Goal: Information Seeking & Learning: Learn about a topic

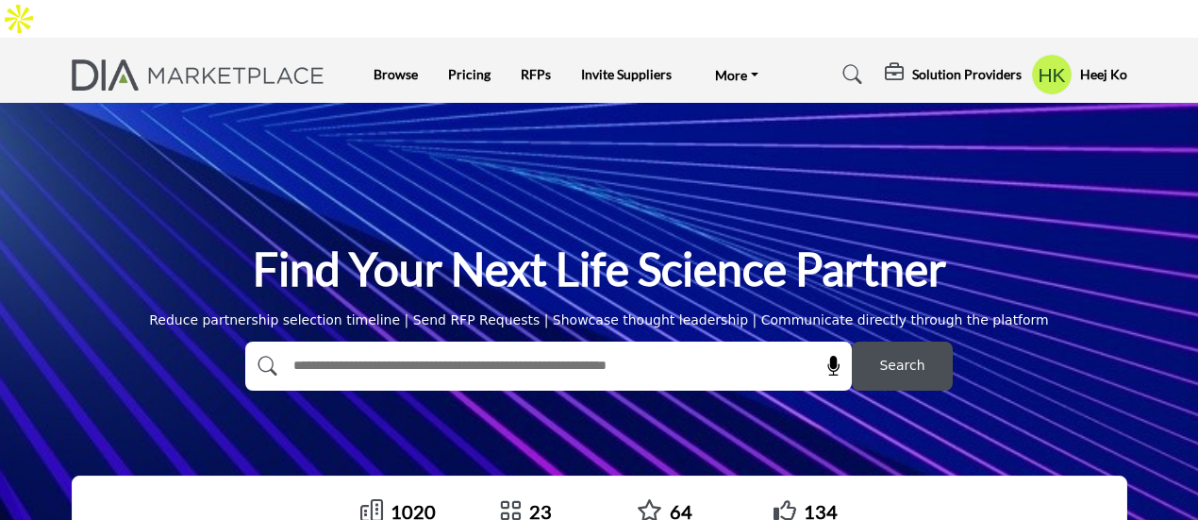
click at [499, 352] on input "text" at bounding box center [508, 366] width 450 height 28
type input "*******"
click at [852, 341] on button "Search" at bounding box center [902, 365] width 101 height 49
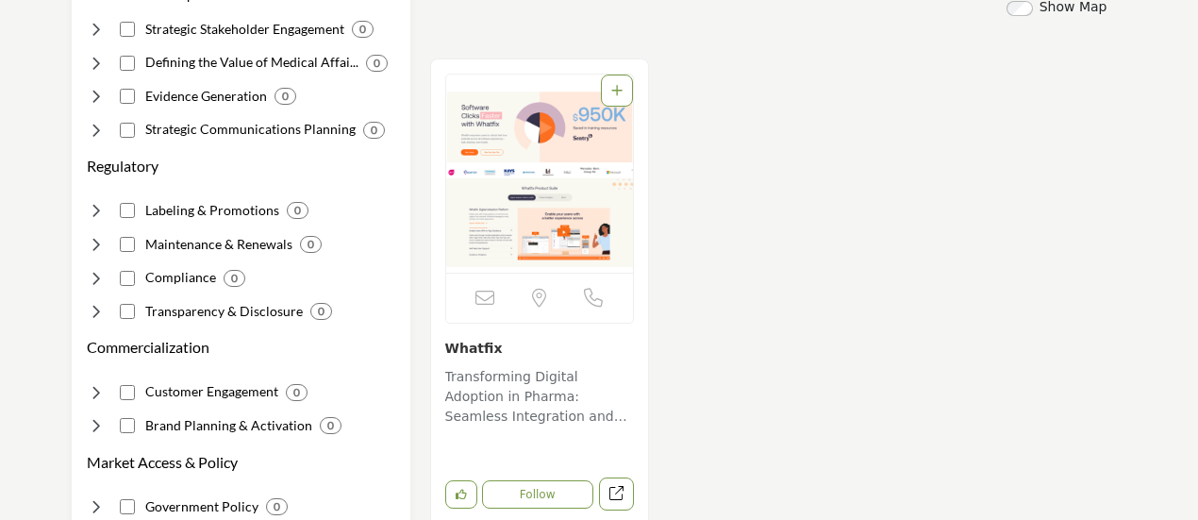
scroll to position [470, 0]
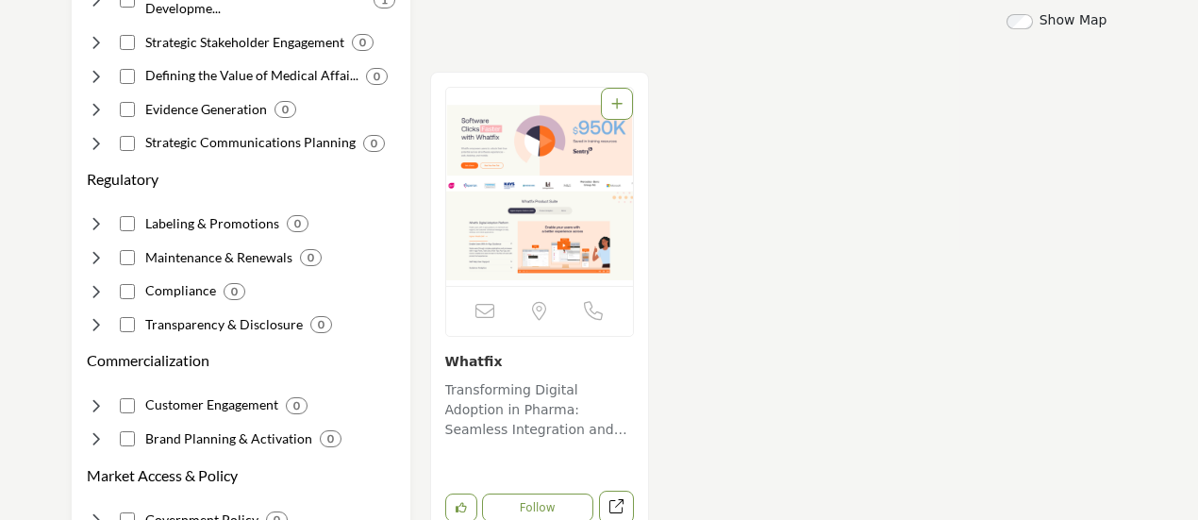
click at [495, 351] on h3 "Whatfix" at bounding box center [539, 361] width 189 height 20
click at [525, 88] on img "Open Listing in new tab" at bounding box center [539, 187] width 187 height 198
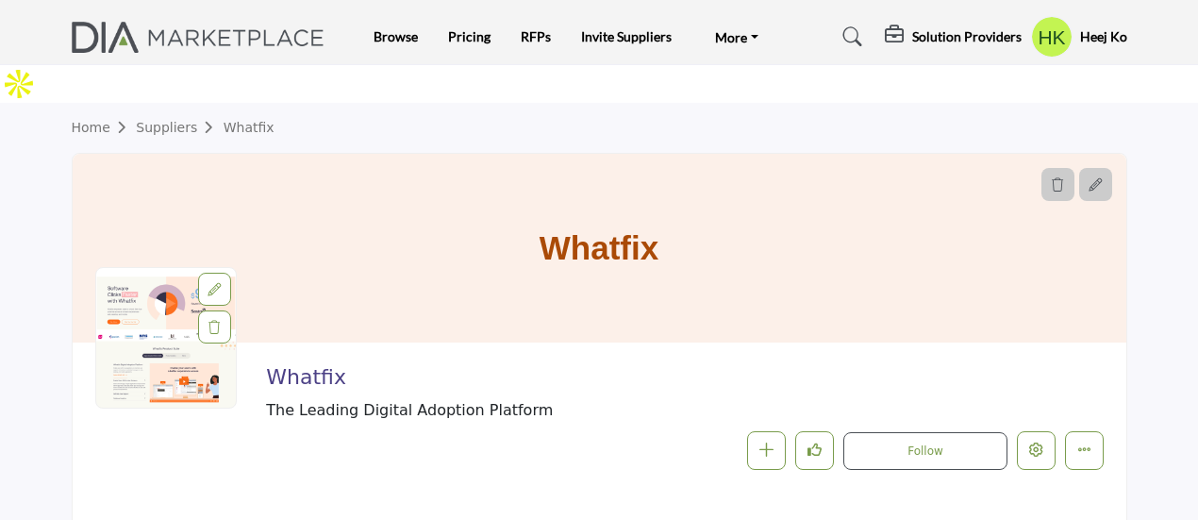
click at [930, 35] on h5 "Solution Providers" at bounding box center [966, 36] width 109 height 17
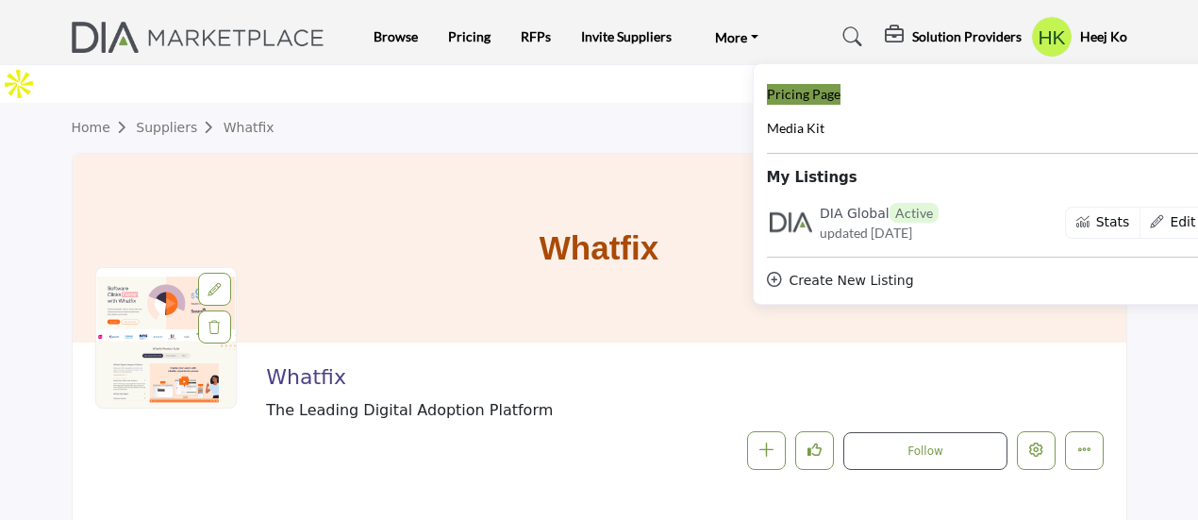
click at [798, 92] on span "Pricing Page" at bounding box center [804, 94] width 74 height 16
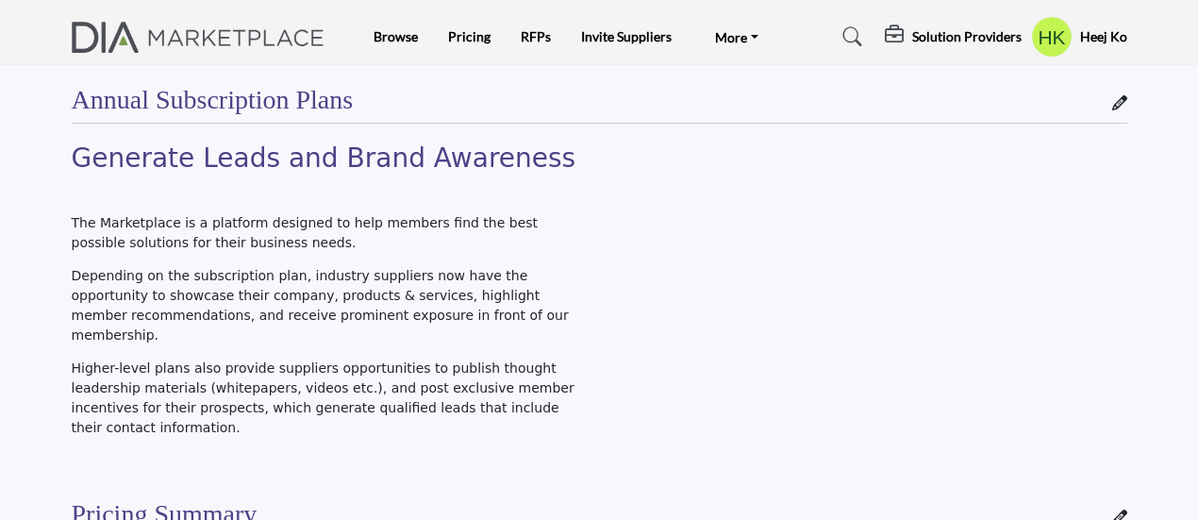
scroll to position [73, 0]
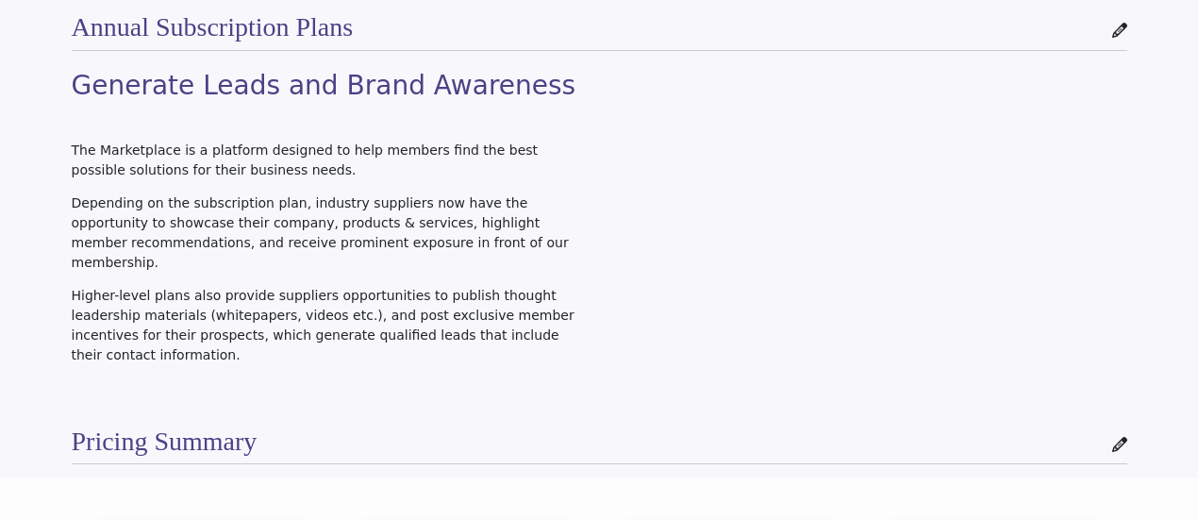
drag, startPoint x: 1199, startPoint y: 58, endPoint x: 1207, endPoint y: 258, distance: 199.2
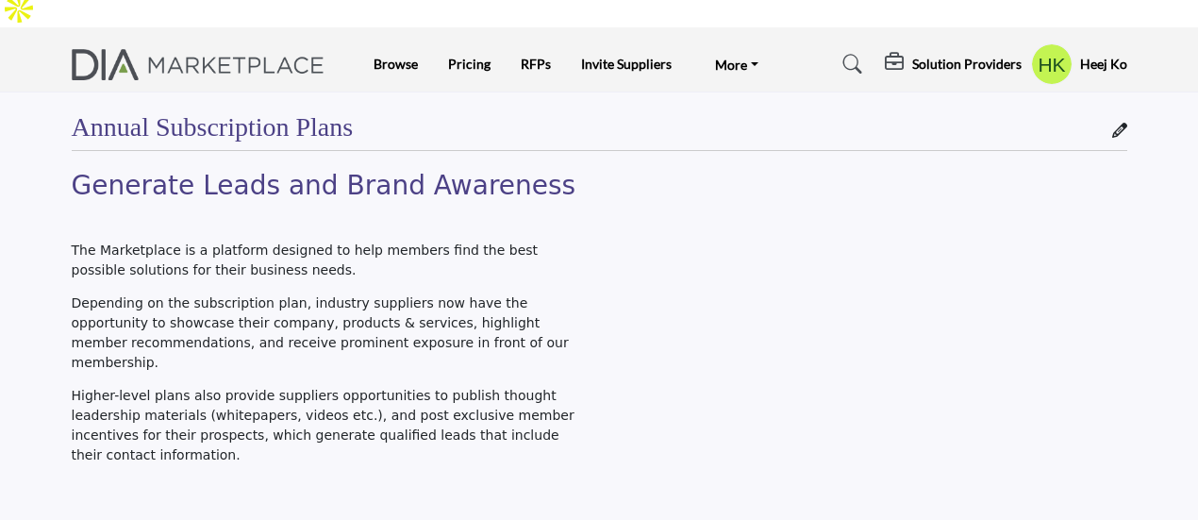
scroll to position [0, 0]
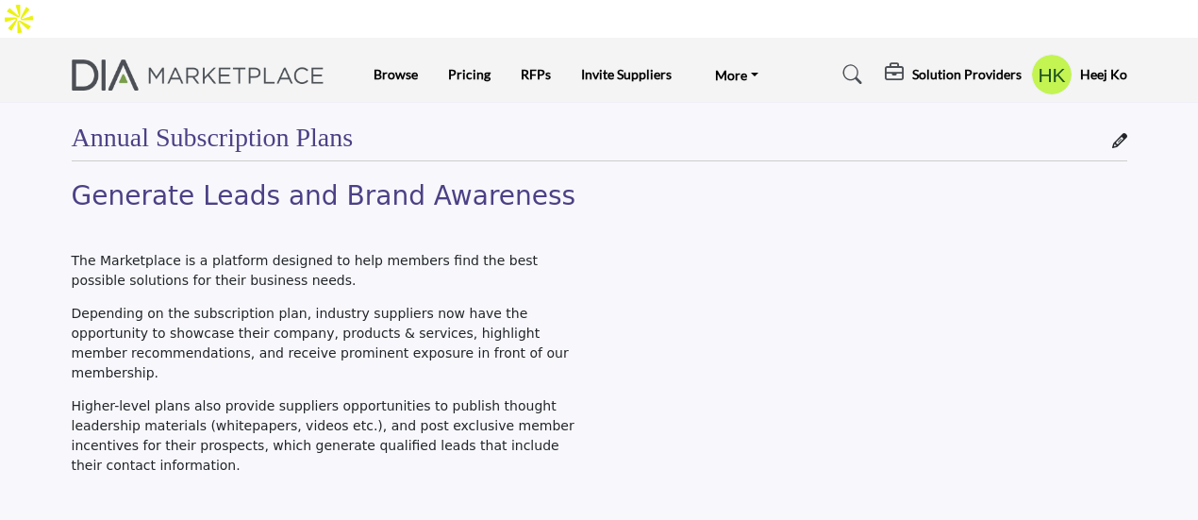
drag, startPoint x: 1197, startPoint y: 57, endPoint x: 1200, endPoint y: 106, distance: 49.1
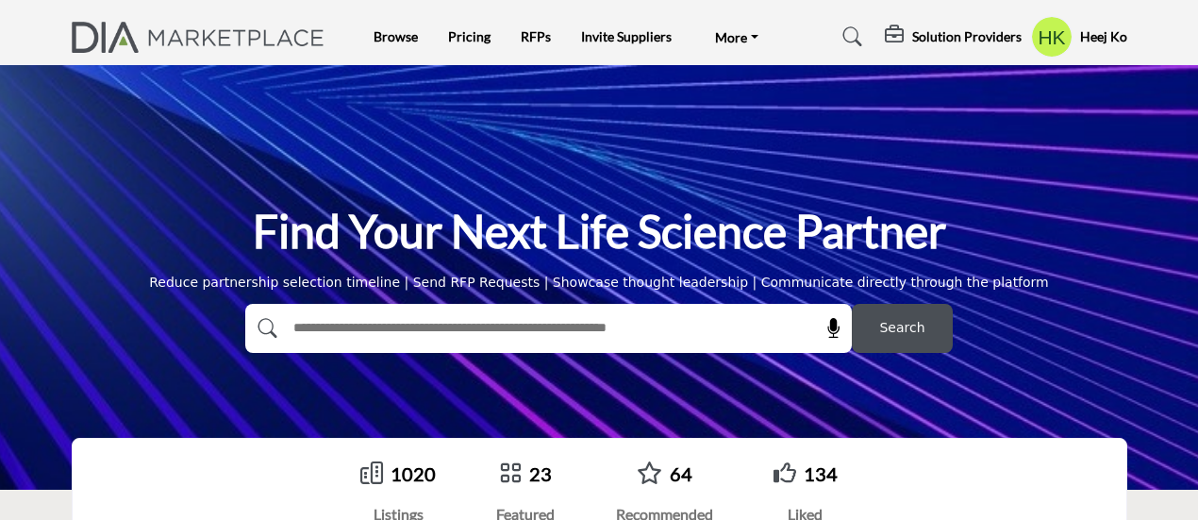
click at [405, 325] on input "text" at bounding box center [508, 328] width 450 height 28
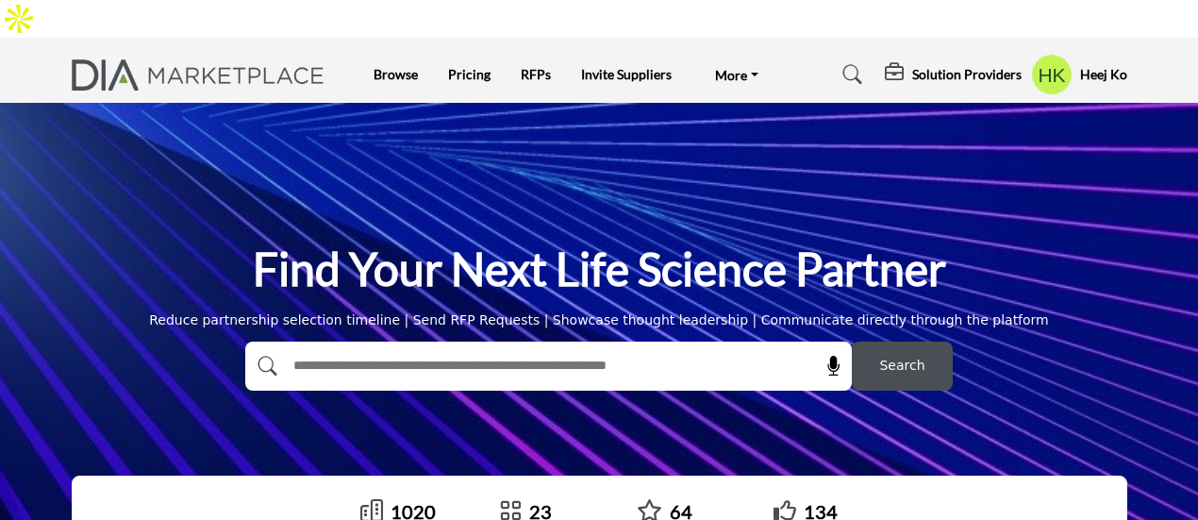
type input "*******"
click at [894, 356] on span "Search" at bounding box center [901, 366] width 45 height 20
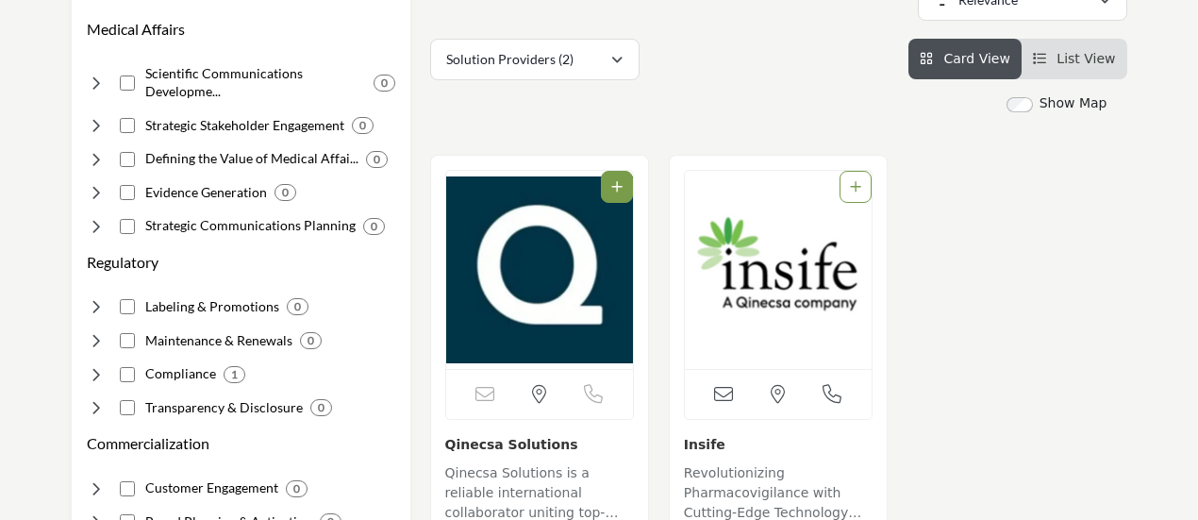
scroll to position [423, 0]
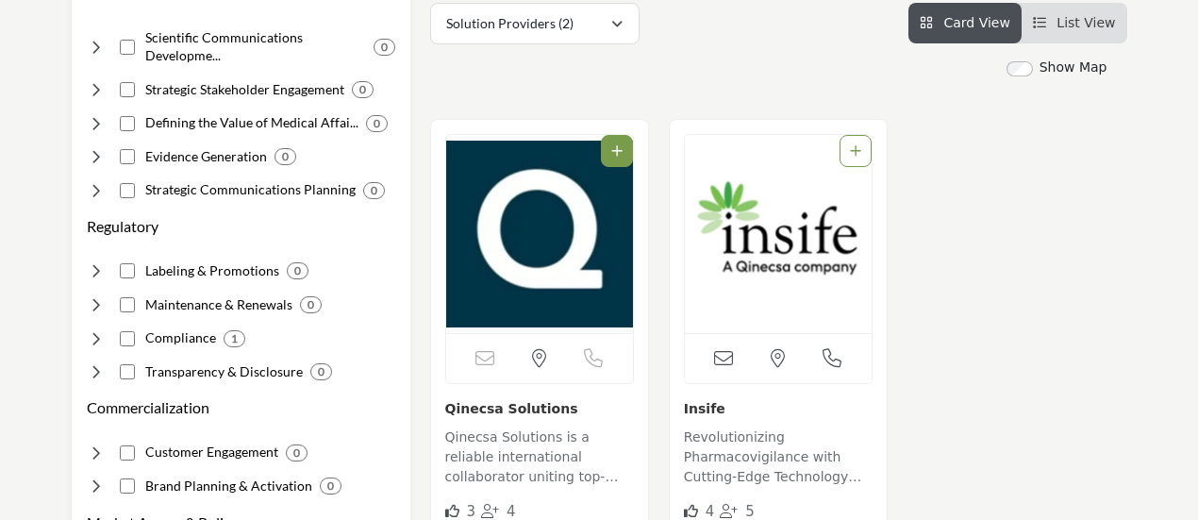
click at [610, 242] on img "Open Listing in new tab" at bounding box center [539, 234] width 187 height 198
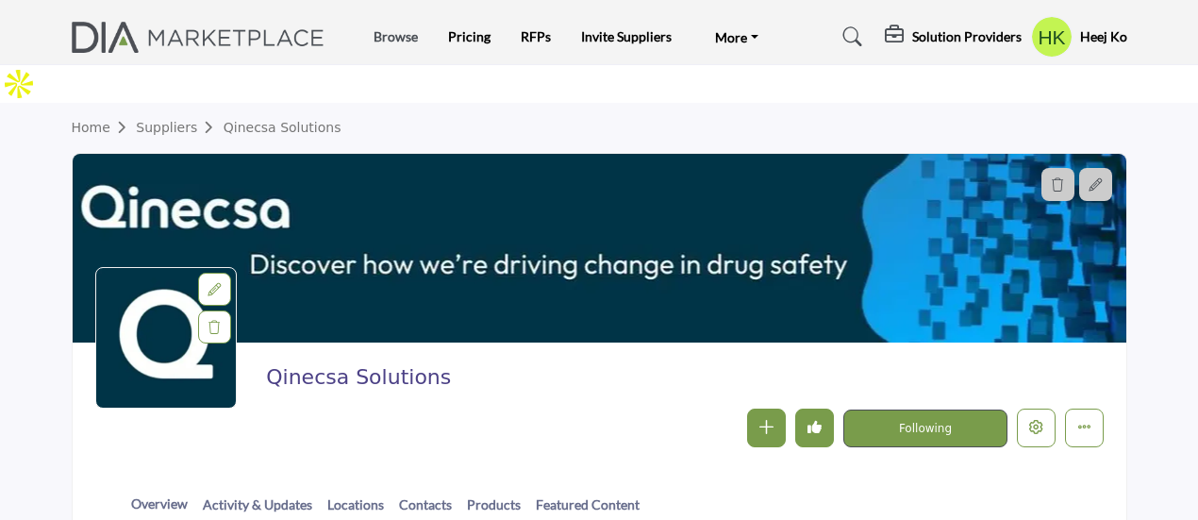
click at [392, 31] on link "Browse" at bounding box center [396, 36] width 44 height 16
